Goal: Transaction & Acquisition: Subscribe to service/newsletter

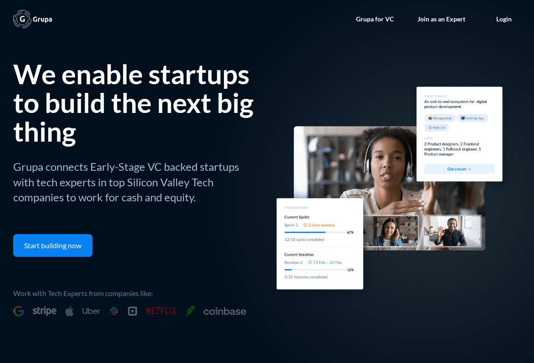
click at [434, 19] on link "Join as an Expert" at bounding box center [441, 18] width 66 height 27
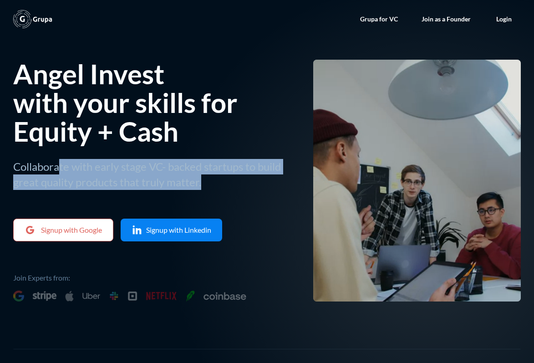
drag, startPoint x: 57, startPoint y: 168, endPoint x: 288, endPoint y: 205, distance: 233.7
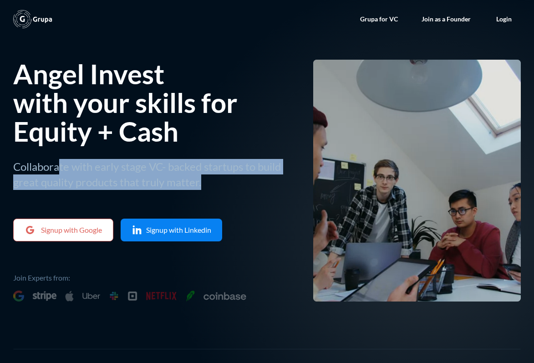
click at [287, 201] on div "Angel Invest with your skills for Equity + Cash Collaborate with early stage VC…" at bounding box center [152, 181] width 279 height 242
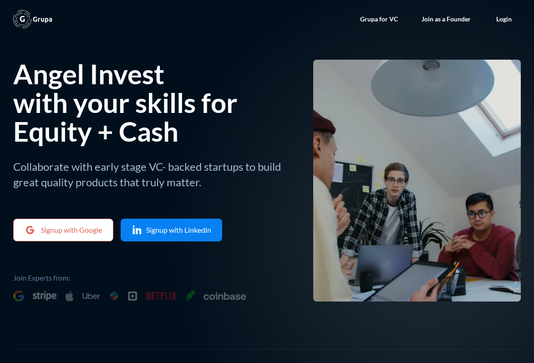
click at [288, 205] on div "Angel Invest with your skills for Equity + Cash Collaborate with early stage VC…" at bounding box center [152, 181] width 279 height 242
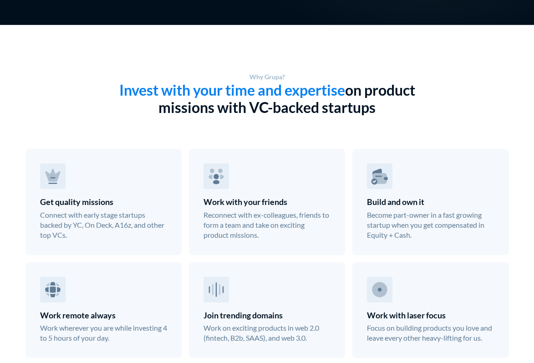
scroll to position [456, 0]
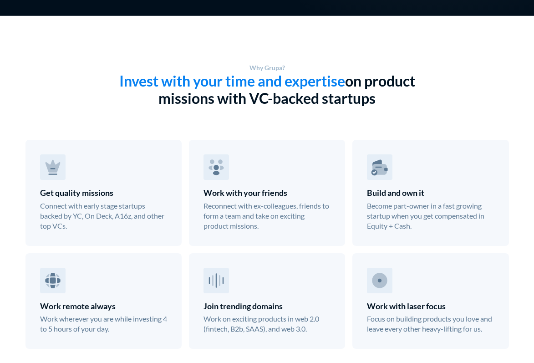
click at [271, 226] on div "Reconnect with ex-colleagues, friends to form a team and take on exciting produ…" at bounding box center [266, 216] width 127 height 31
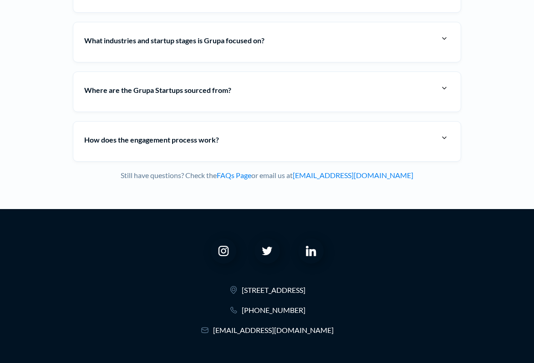
scroll to position [2751, 0]
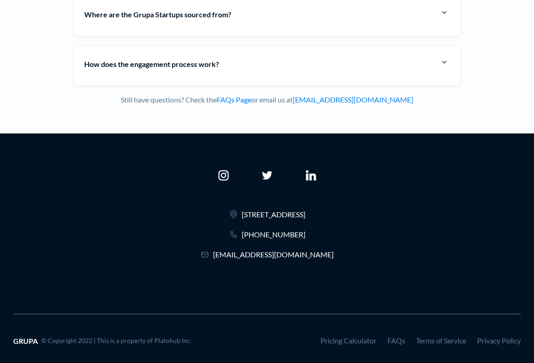
click at [308, 170] on img at bounding box center [310, 175] width 11 height 11
